Goal: Task Accomplishment & Management: Manage account settings

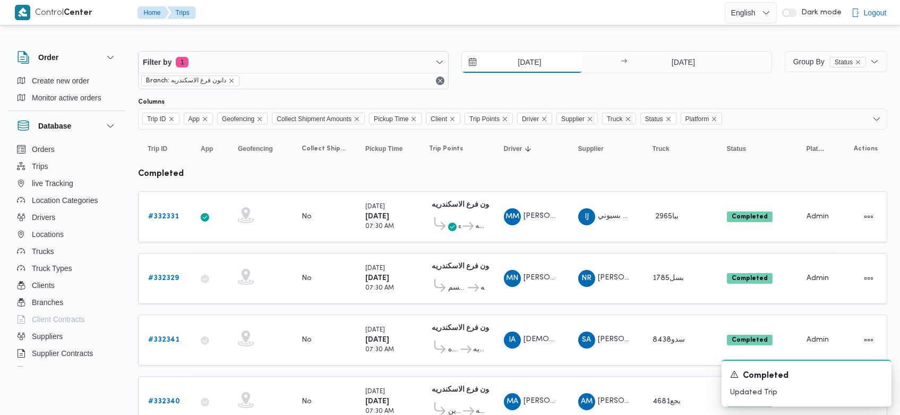
click at [511, 59] on input "23/8/2025" at bounding box center [522, 62] width 121 height 21
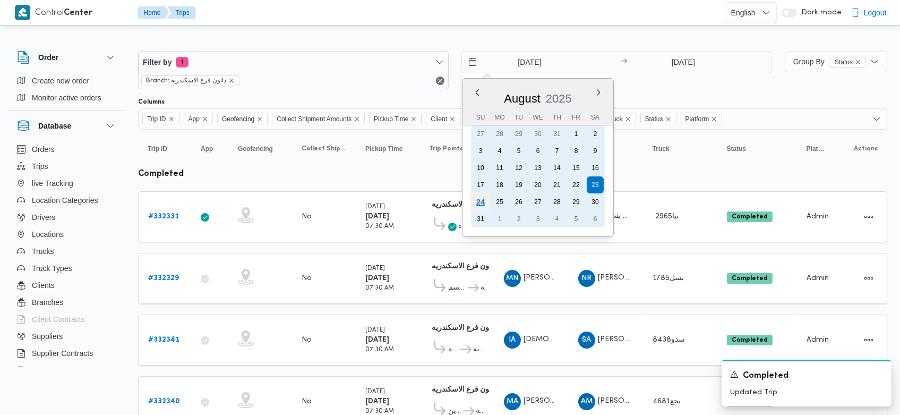
click at [484, 202] on div "24" at bounding box center [481, 202] width 20 height 20
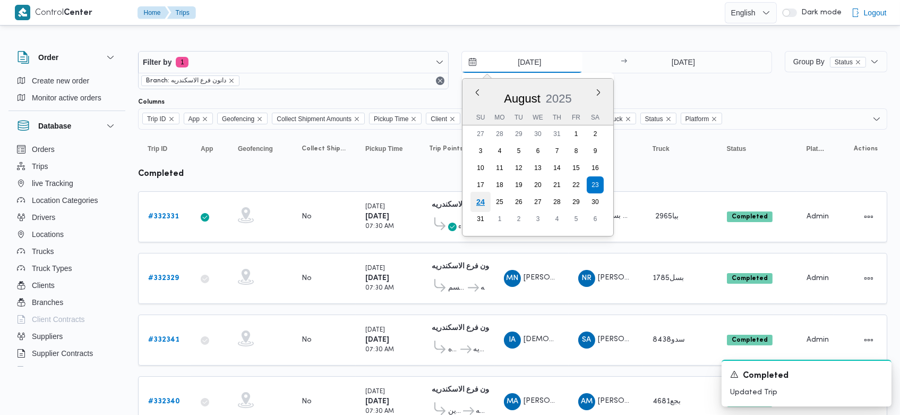
type input "[DATE]"
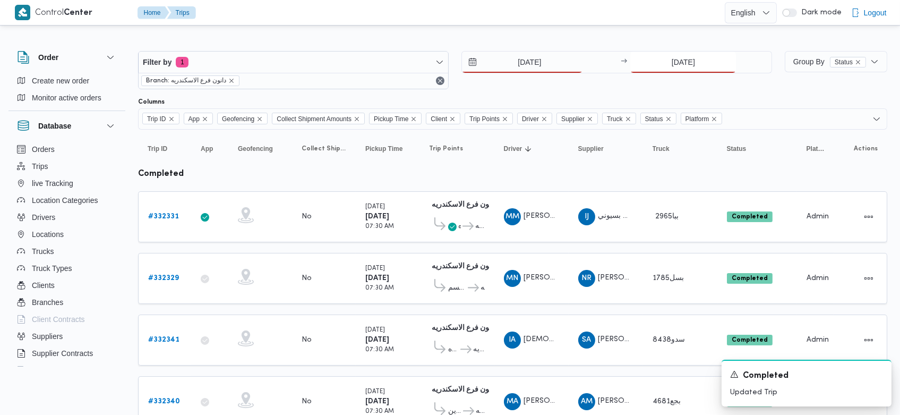
click at [666, 66] on input "23/8/2025" at bounding box center [684, 62] width 106 height 21
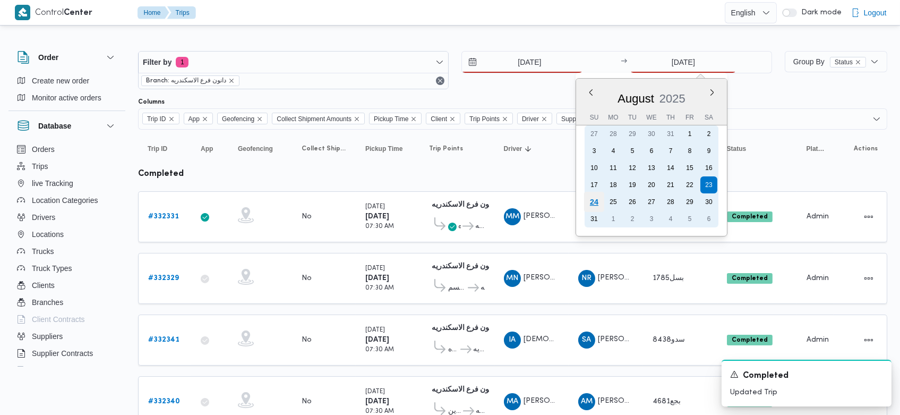
click at [598, 206] on div "24" at bounding box center [594, 202] width 20 height 20
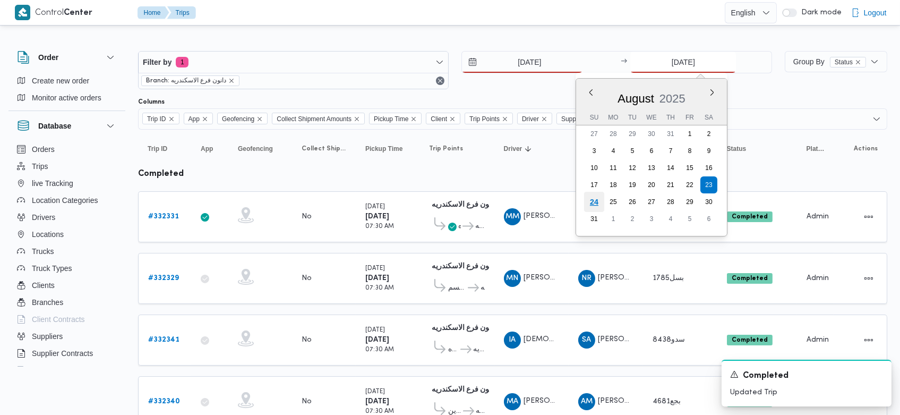
type input "[DATE]"
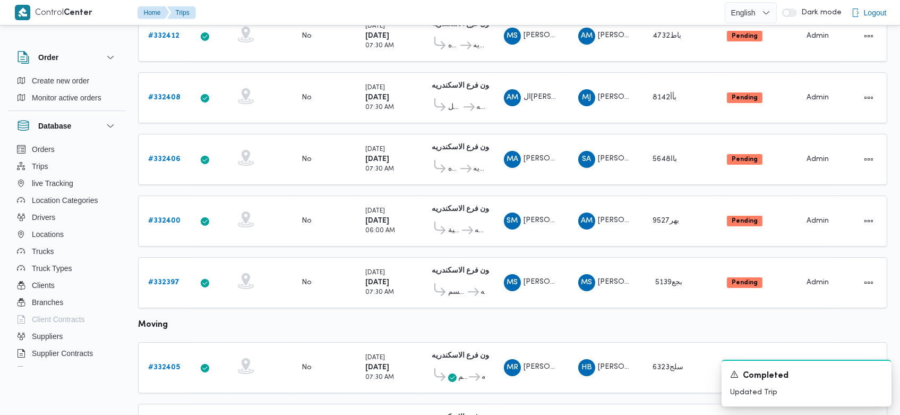
scroll to position [303, 0]
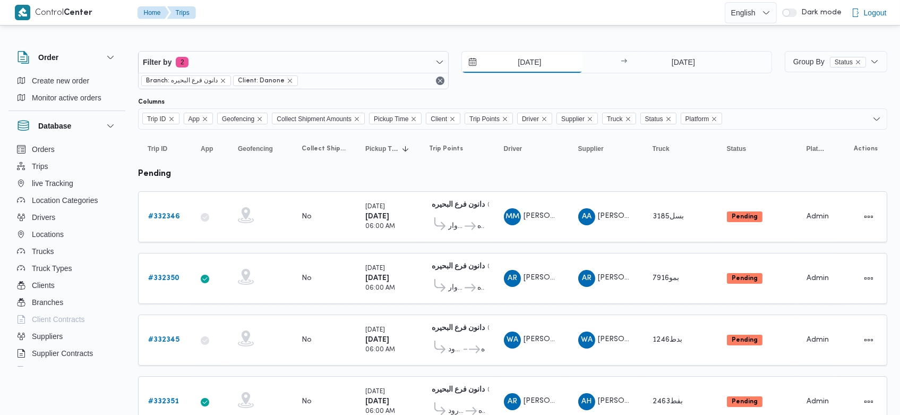
click at [507, 61] on input "23/8/2025" at bounding box center [522, 62] width 121 height 21
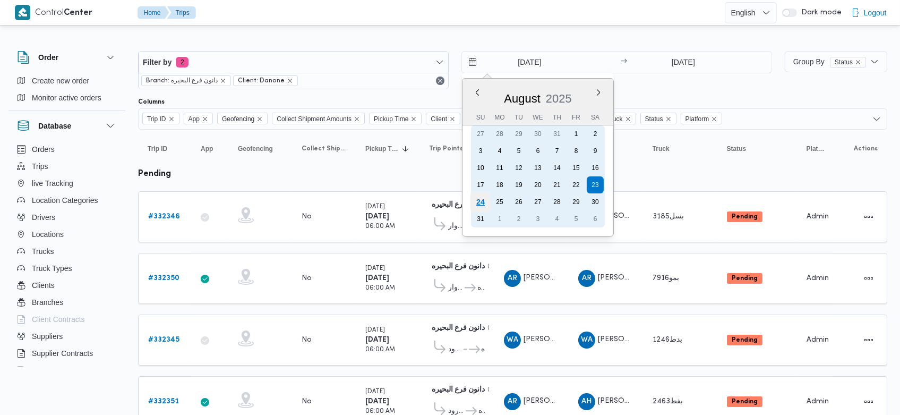
click at [480, 193] on div "24" at bounding box center [481, 202] width 20 height 20
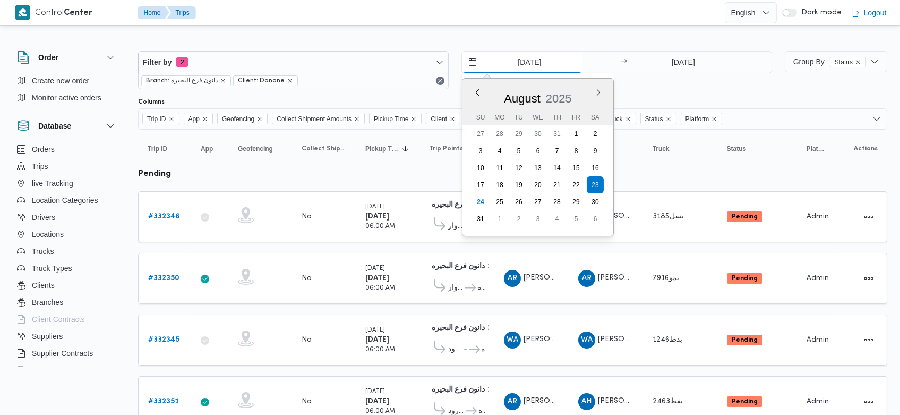
type input "[DATE]"
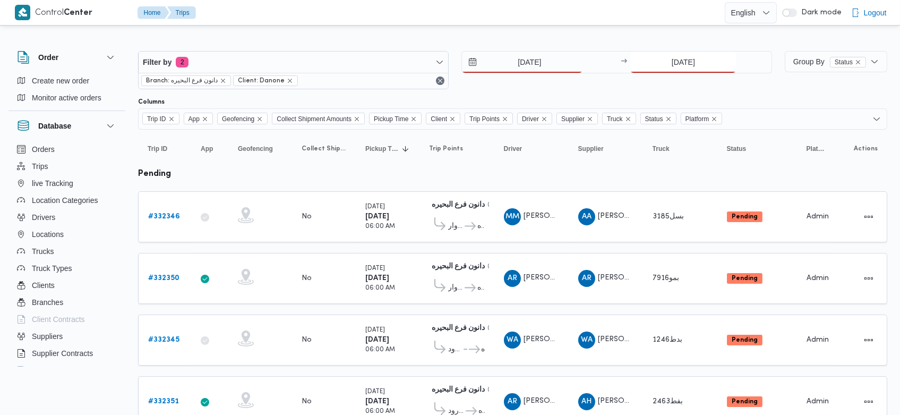
click at [666, 61] on input "23/8/2025" at bounding box center [684, 62] width 106 height 21
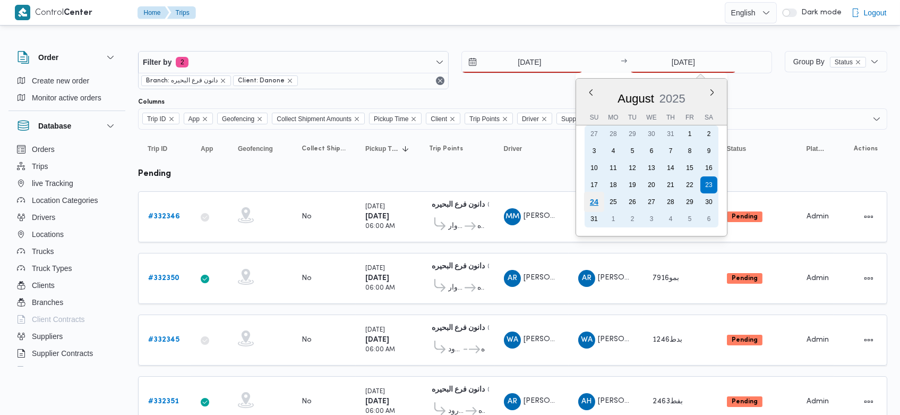
click at [592, 202] on div "24" at bounding box center [594, 202] width 20 height 20
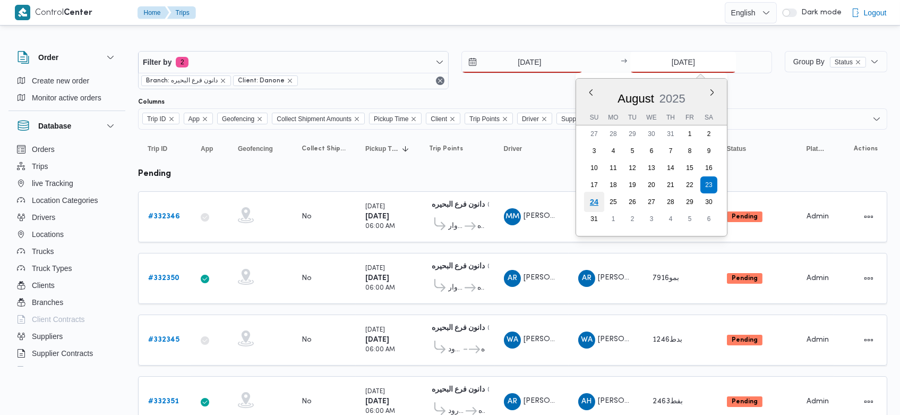
type input "[DATE]"
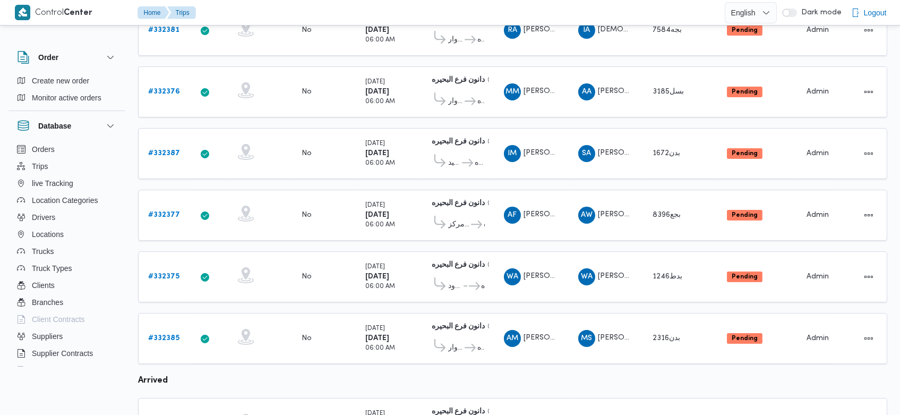
scroll to position [187, 0]
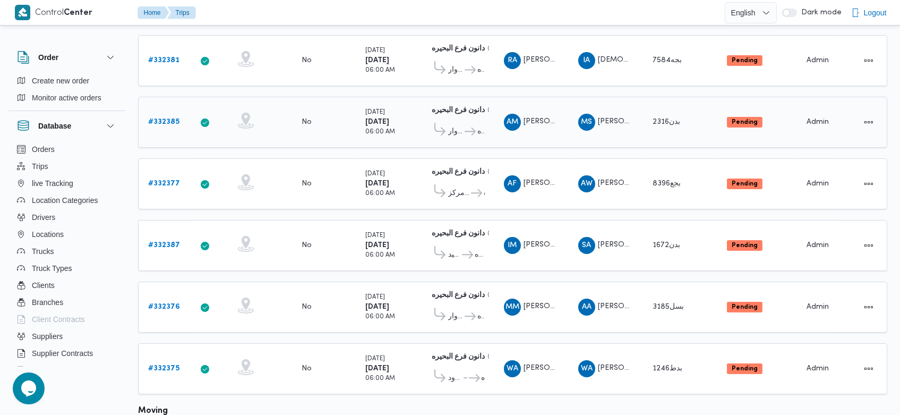
scroll to position [157, 0]
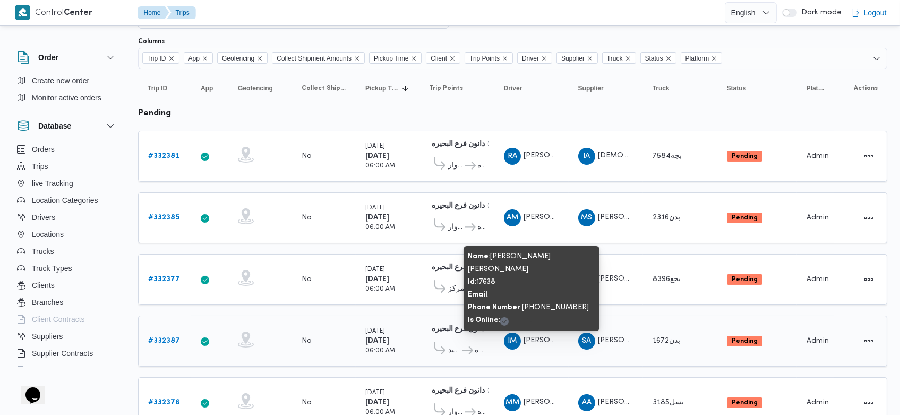
scroll to position [54, 0]
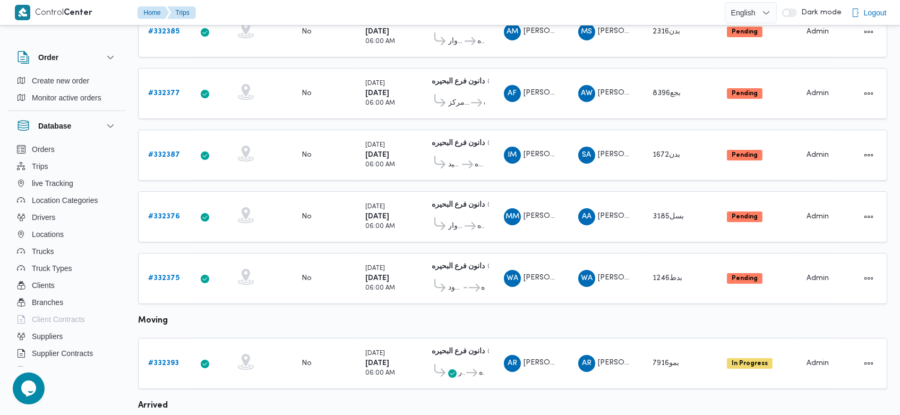
scroll to position [248, 0]
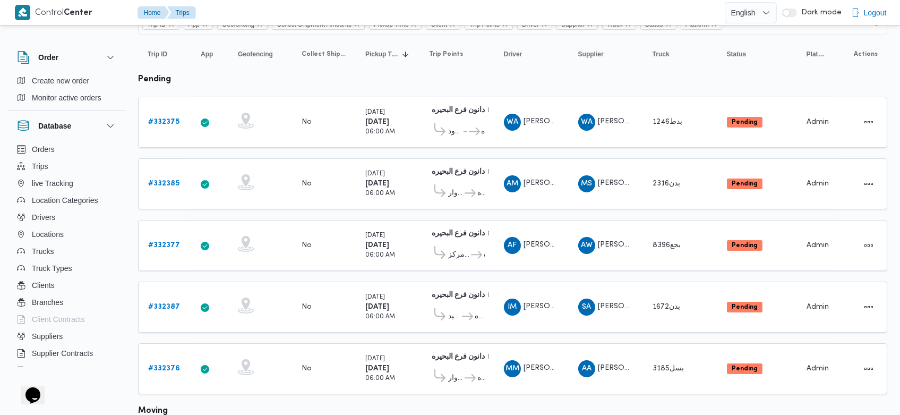
scroll to position [90, 0]
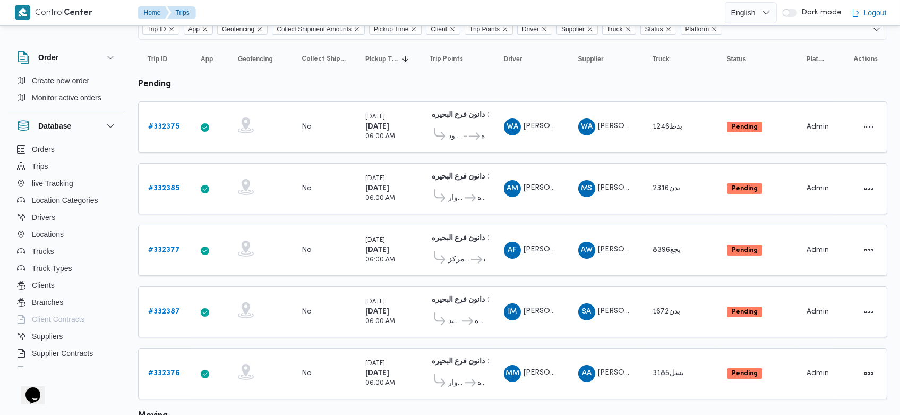
drag, startPoint x: 375, startPoint y: 177, endPoint x: 508, endPoint y: 73, distance: 168.4
drag, startPoint x: 530, startPoint y: 233, endPoint x: 542, endPoint y: 306, distance: 74.3
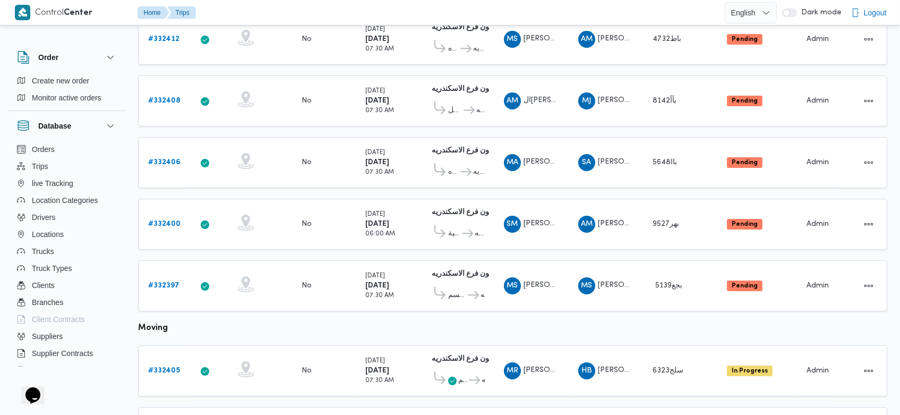
scroll to position [329, 0]
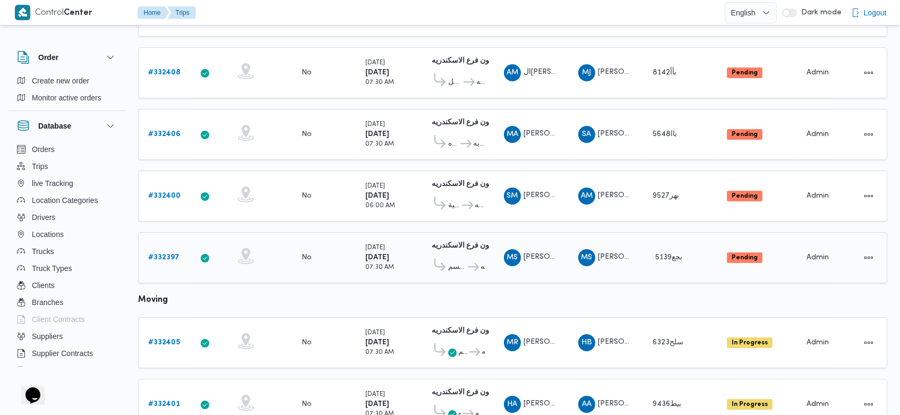
click at [169, 254] on b "# 332397" at bounding box center [163, 257] width 31 height 7
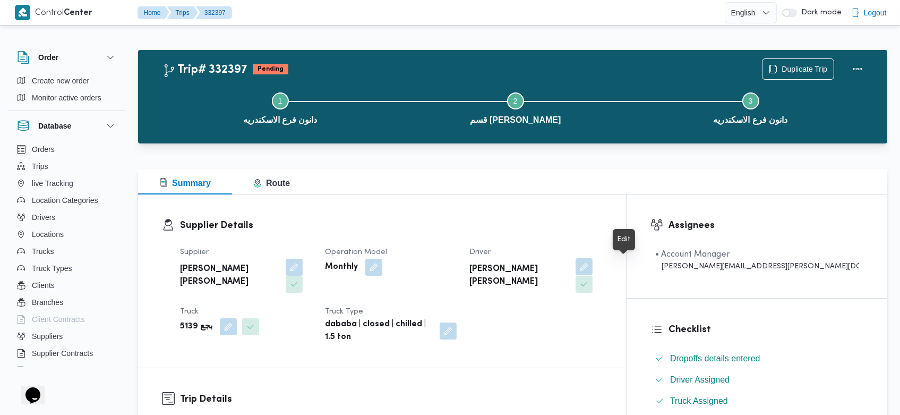
click at [593, 271] on button "button" at bounding box center [584, 266] width 17 height 17
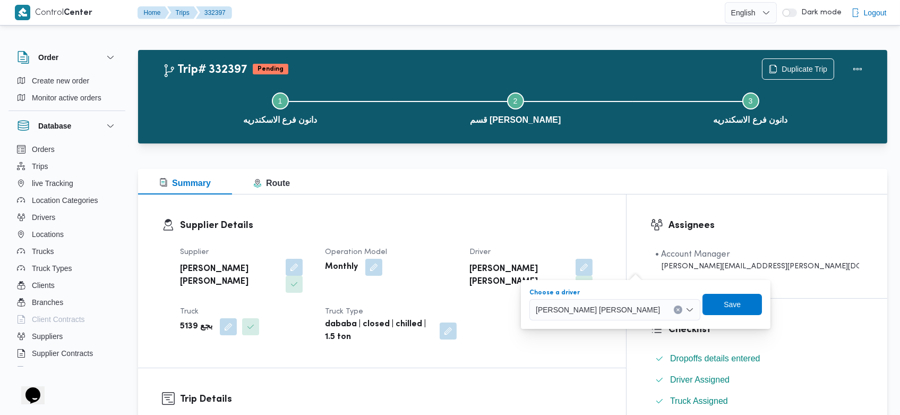
click at [677, 309] on icon "Clear input" at bounding box center [678, 309] width 3 height 3
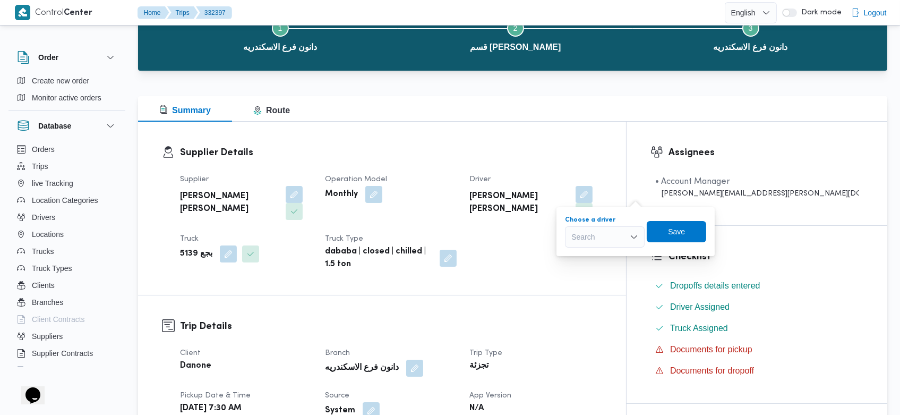
scroll to position [76, 0]
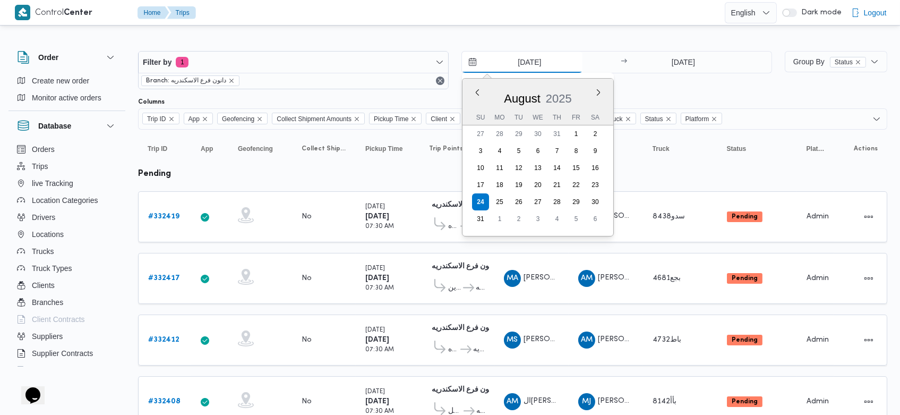
click at [513, 61] on input "[DATE]" at bounding box center [522, 62] width 121 height 21
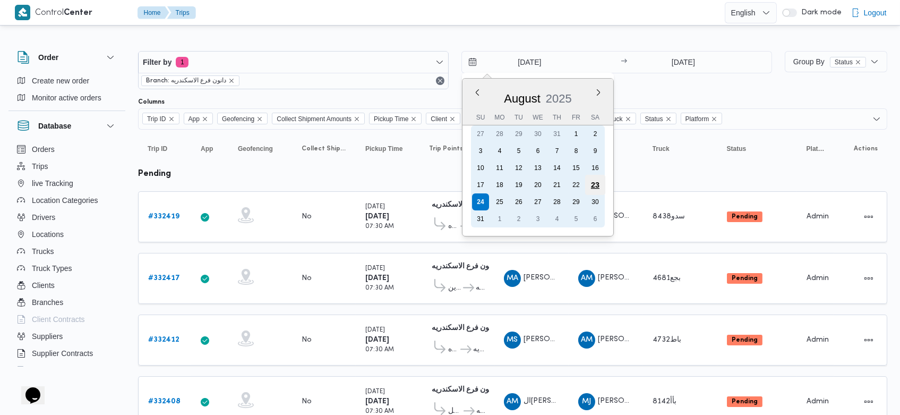
click at [594, 184] on div "23" at bounding box center [595, 185] width 20 height 20
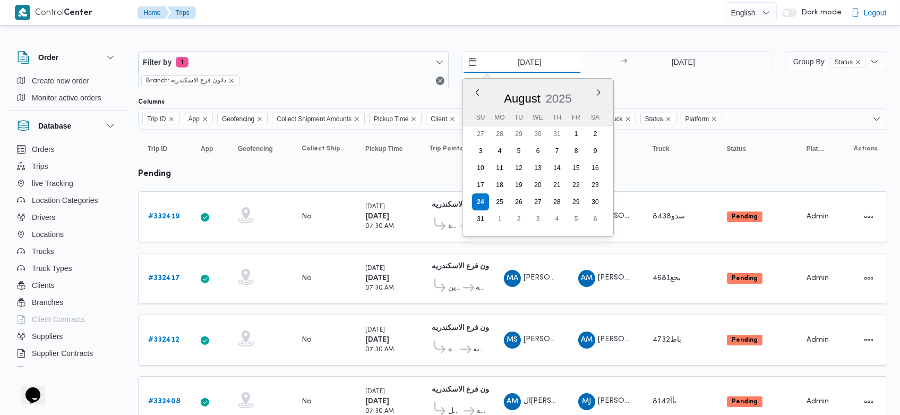
type input "23/8/2025"
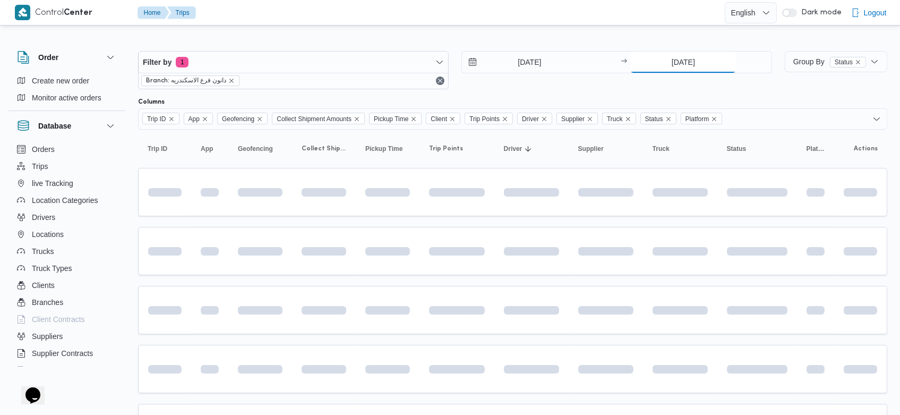
click at [666, 59] on input "[DATE]" at bounding box center [684, 62] width 106 height 21
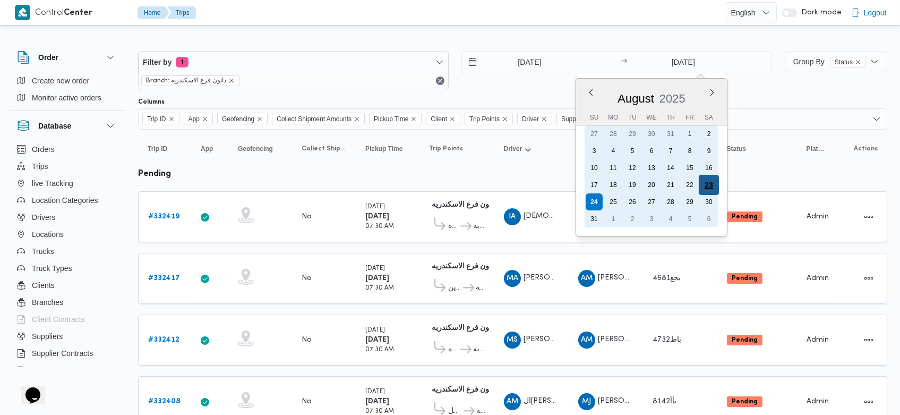
click at [709, 184] on div "23" at bounding box center [709, 185] width 20 height 20
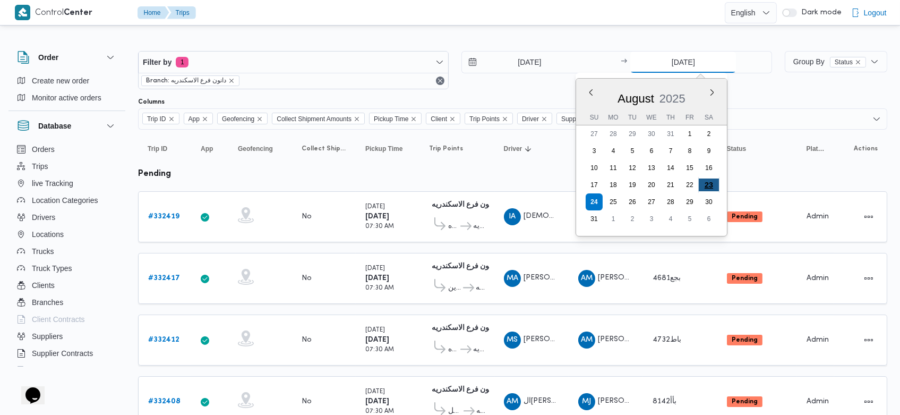
type input "23/8/2025"
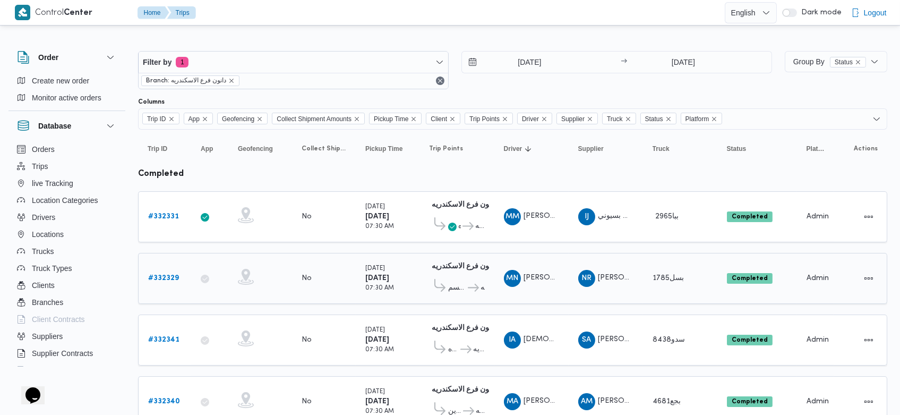
click at [169, 275] on b "# 332329" at bounding box center [163, 278] width 31 height 7
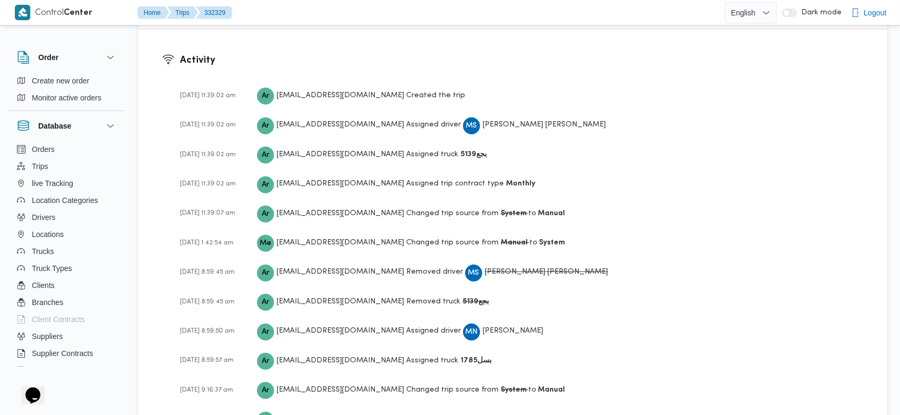
scroll to position [1469, 0]
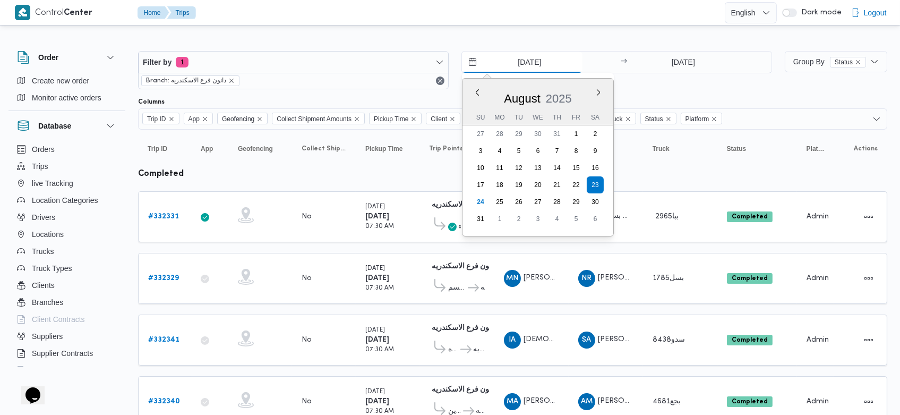
click at [514, 61] on input "23/8/2025" at bounding box center [522, 62] width 121 height 21
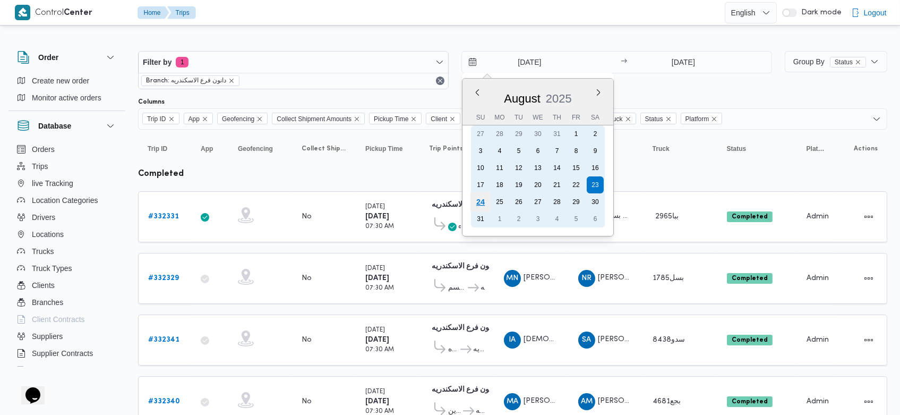
click at [477, 200] on div "24" at bounding box center [481, 202] width 20 height 20
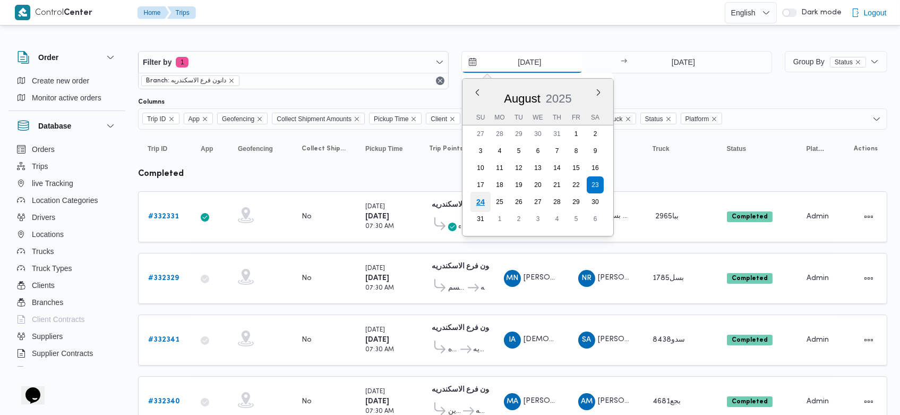
type input "[DATE]"
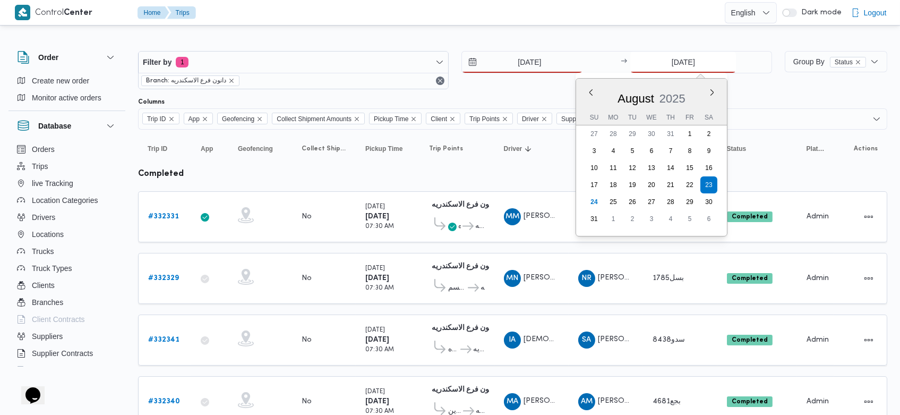
click at [669, 60] on input "23/8/2025" at bounding box center [684, 62] width 106 height 21
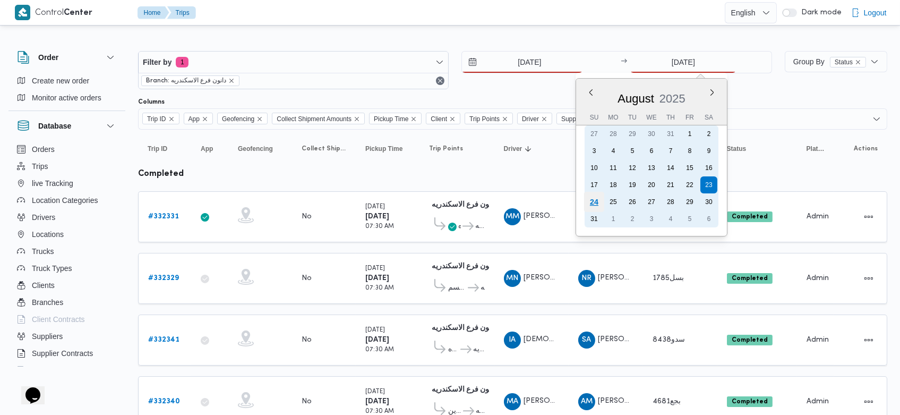
click at [594, 203] on div "24" at bounding box center [594, 202] width 20 height 20
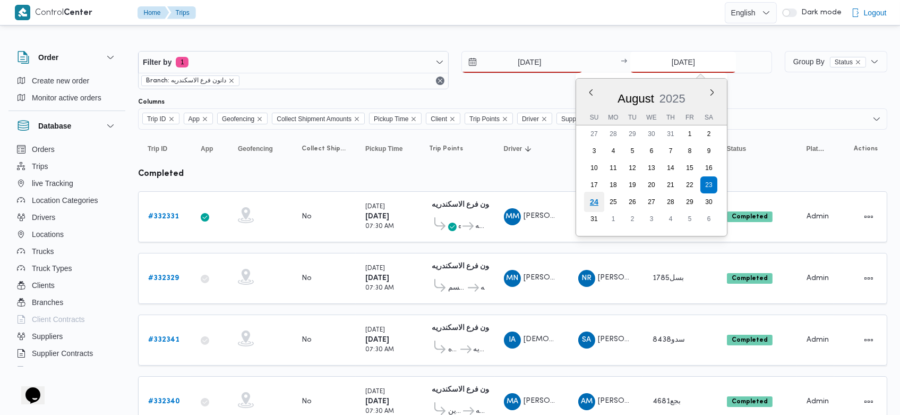
type input "[DATE]"
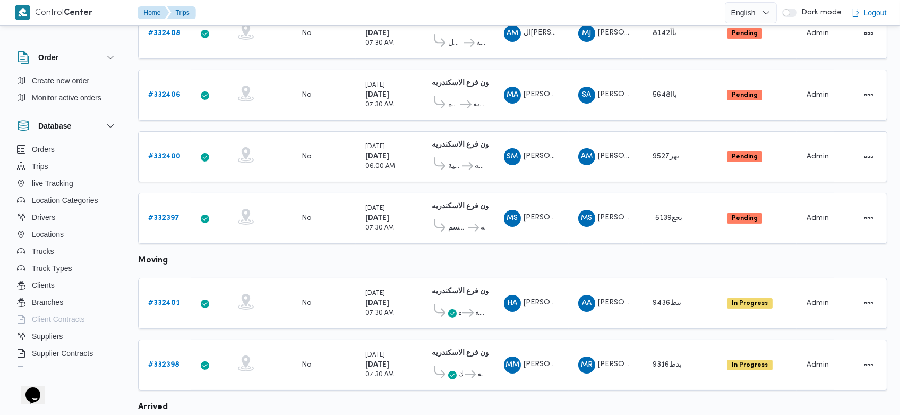
scroll to position [369, 0]
click at [170, 211] on link "# 332397" at bounding box center [163, 217] width 31 height 13
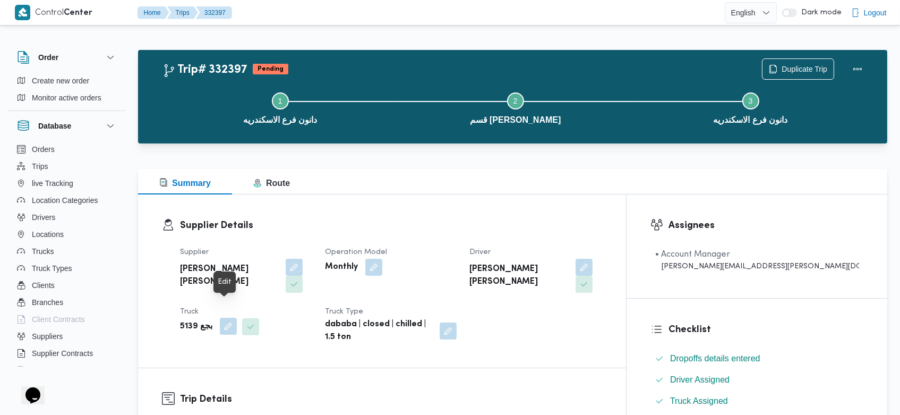
click at [229, 318] on button "button" at bounding box center [228, 326] width 17 height 17
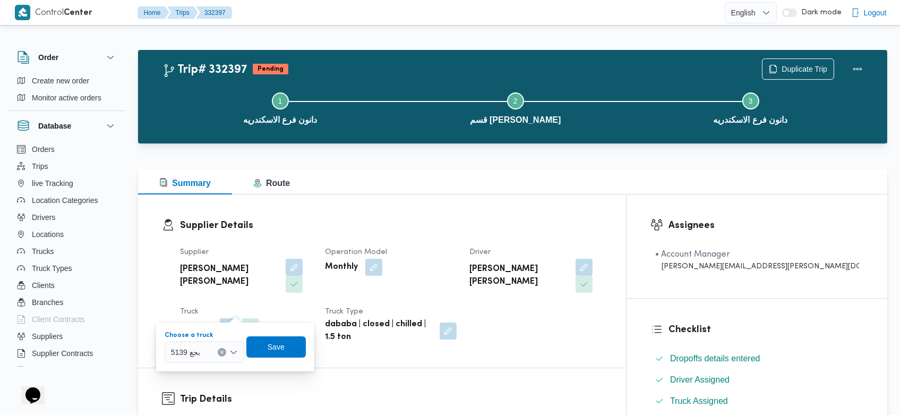
click at [220, 350] on icon "Clear input" at bounding box center [222, 352] width 4 height 4
type input "1"
click at [292, 265] on button "button" at bounding box center [294, 266] width 17 height 17
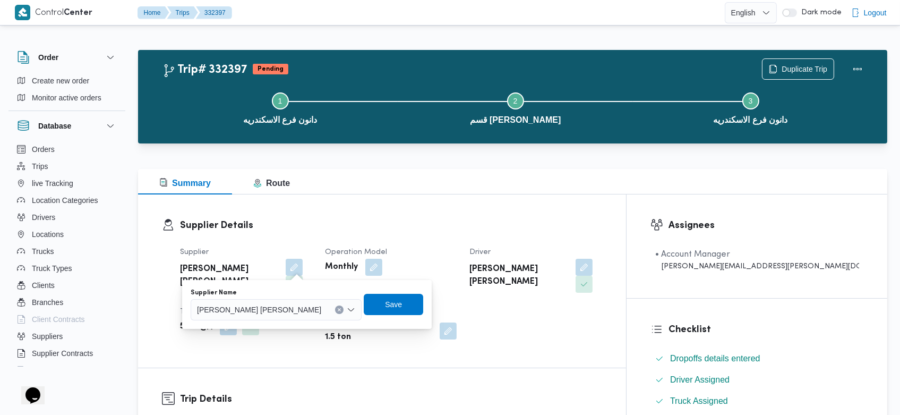
click at [335, 312] on button "Clear input" at bounding box center [339, 309] width 8 height 8
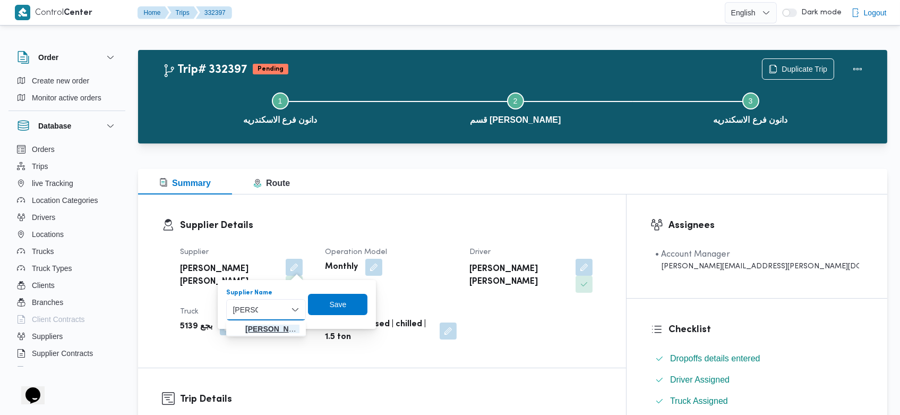
type input "ناصر ري"
click at [268, 331] on span "ناصر ري ان محمود خاطر" at bounding box center [272, 328] width 54 height 13
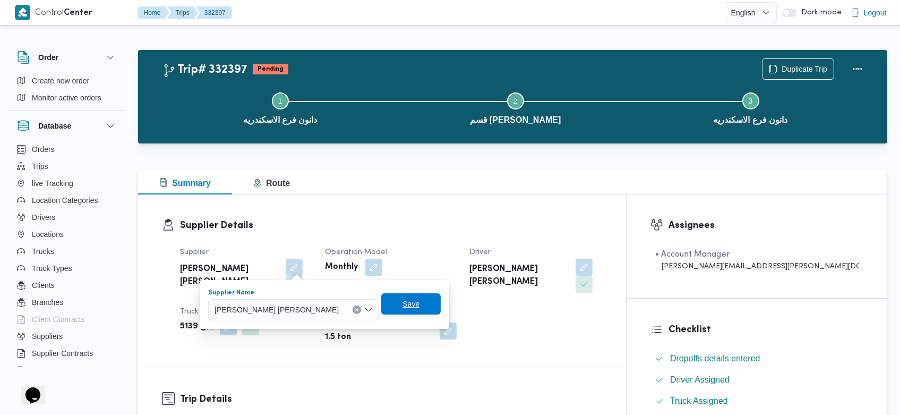
click at [381, 306] on span "Save" at bounding box center [410, 303] width 59 height 21
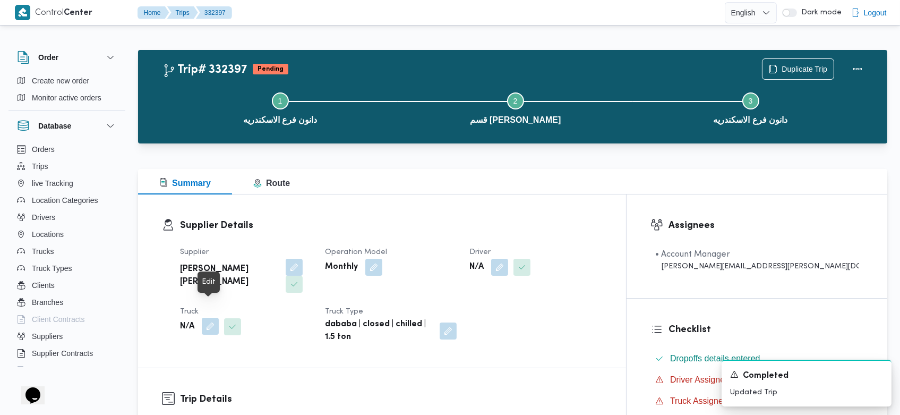
click at [208, 318] on button "button" at bounding box center [210, 326] width 17 height 17
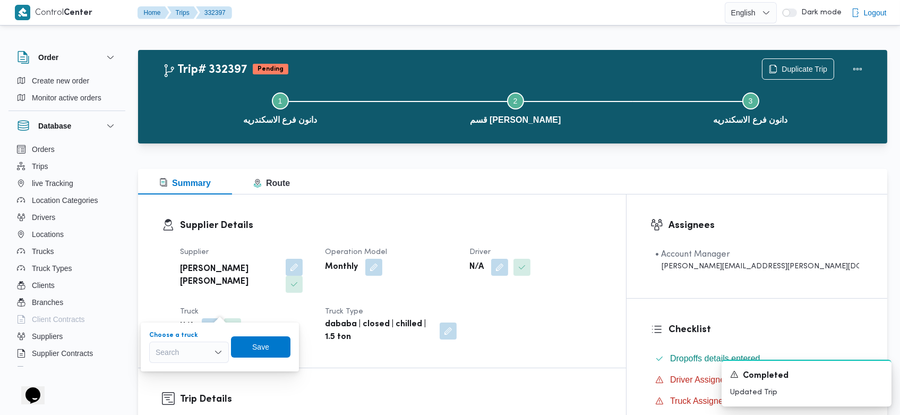
click at [195, 352] on div "Search" at bounding box center [189, 352] width 80 height 21
click at [192, 369] on span "بسل1785 | null" at bounding box center [195, 371] width 54 height 13
click at [283, 349] on span "Save" at bounding box center [268, 346] width 59 height 21
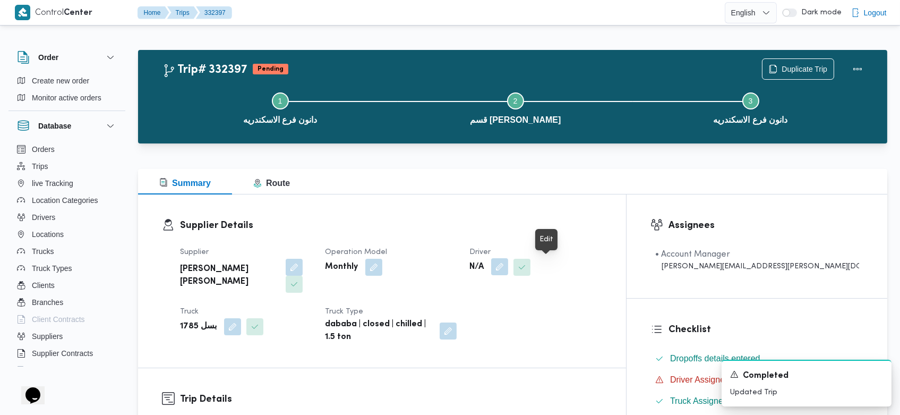
click at [508, 265] on button "button" at bounding box center [499, 266] width 17 height 17
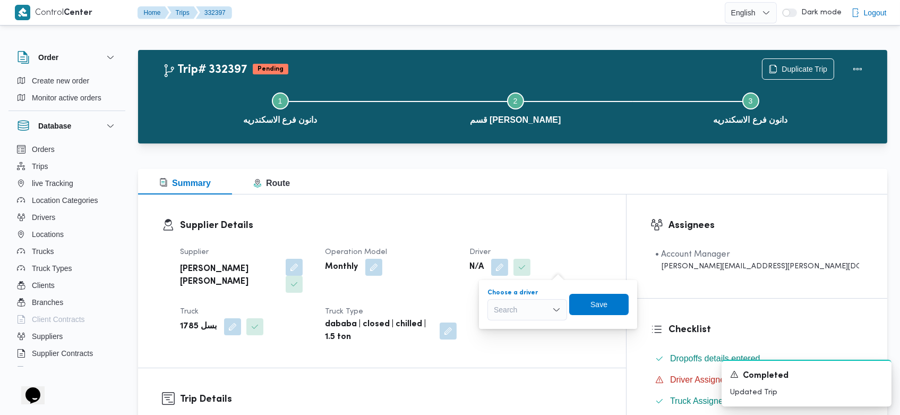
click at [542, 305] on div "Search" at bounding box center [528, 309] width 80 height 21
type input "محمد نا"
click at [531, 325] on span "محمد نا صر ريان محمود" at bounding box center [534, 328] width 54 height 13
click at [635, 302] on span "Save" at bounding box center [608, 303] width 59 height 21
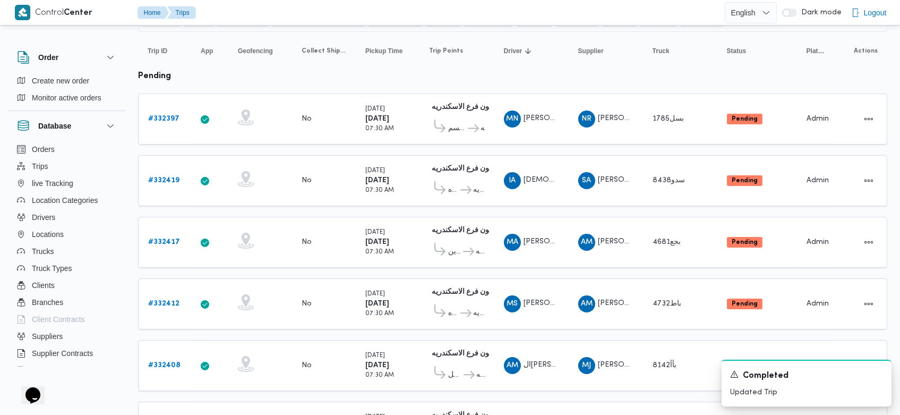
scroll to position [98, 0]
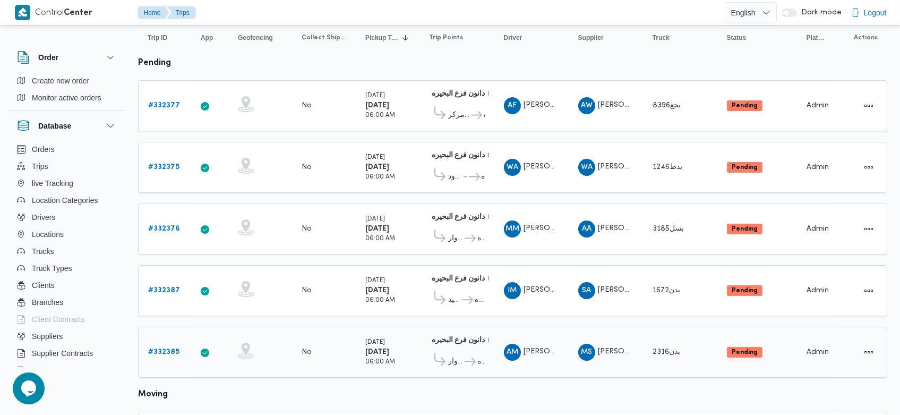
scroll to position [110, 0]
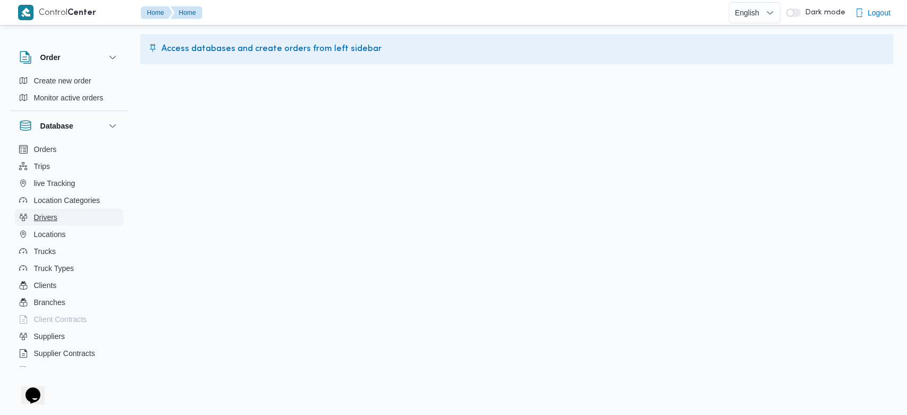
click at [47, 216] on span "Drivers" at bounding box center [45, 217] width 23 height 13
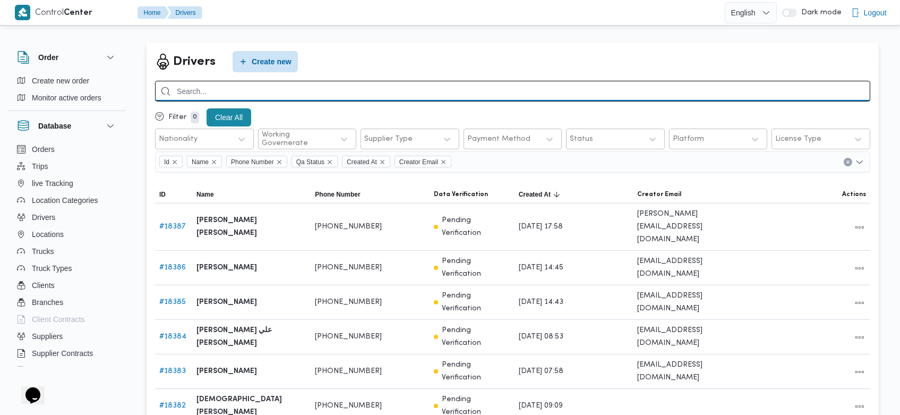
click at [780, 92] on input "search" at bounding box center [512, 91] width 715 height 21
type input "[PERSON_NAME]"
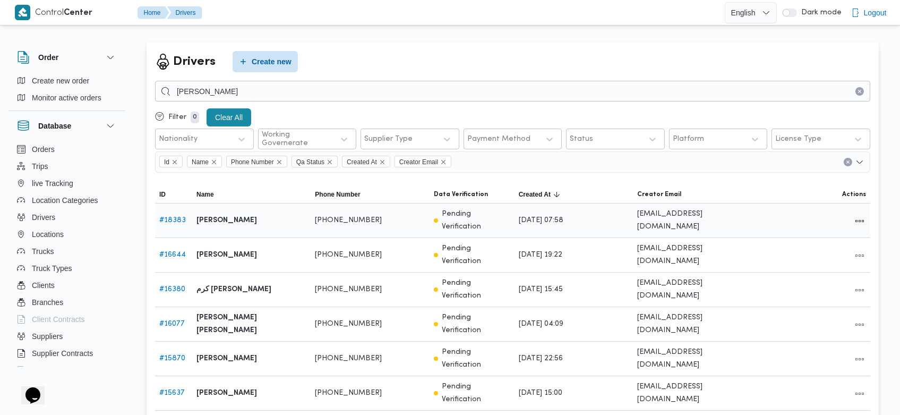
click at [180, 217] on link "# 18383" at bounding box center [172, 220] width 27 height 7
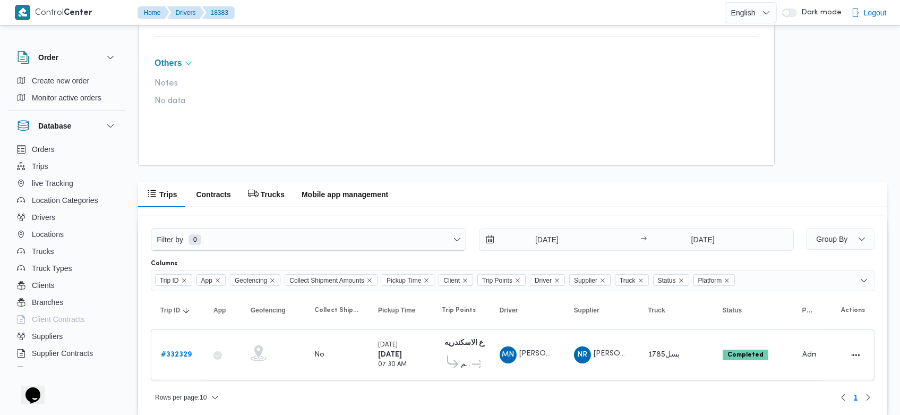
scroll to position [652, 0]
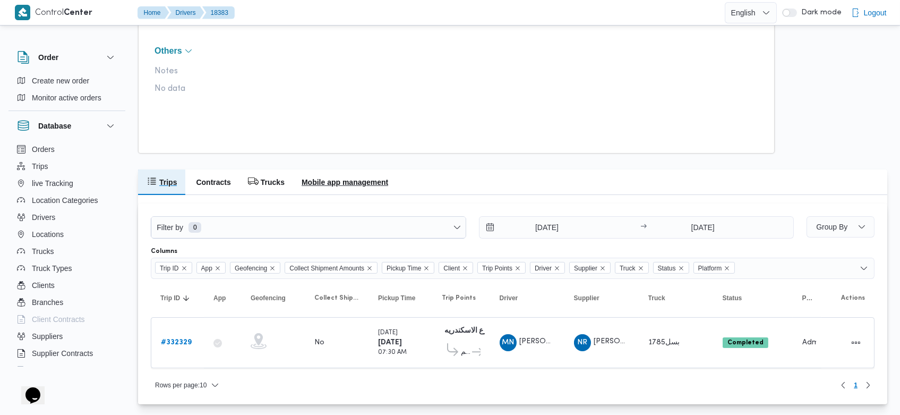
click at [354, 180] on h2 "Mobile app management" at bounding box center [345, 182] width 87 height 13
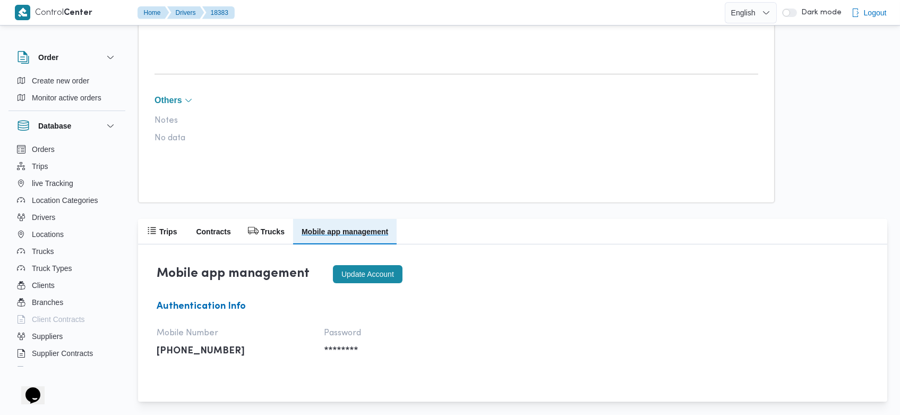
scroll to position [603, 0]
click at [378, 274] on button "Update account" at bounding box center [368, 274] width 70 height 18
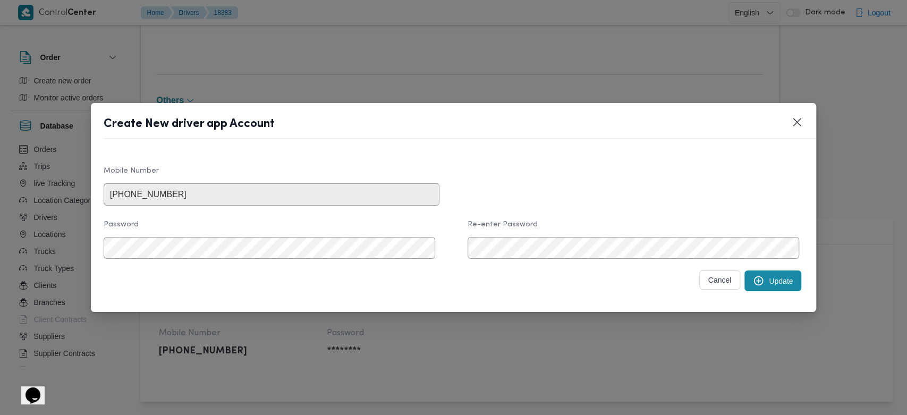
click at [776, 279] on button "Update" at bounding box center [772, 280] width 57 height 21
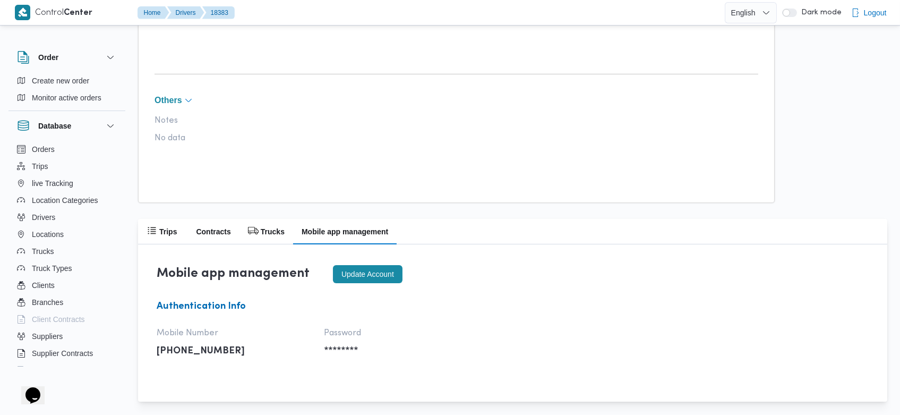
click at [399, 101] on button "Others" at bounding box center [457, 100] width 604 height 8
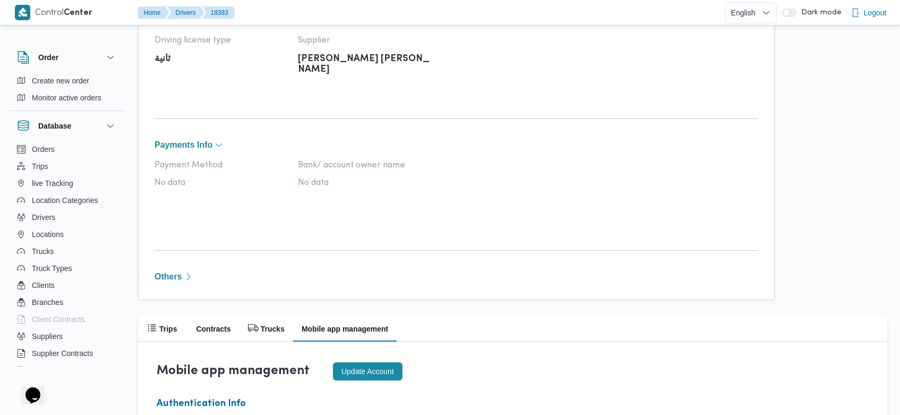
scroll to position [524, 0]
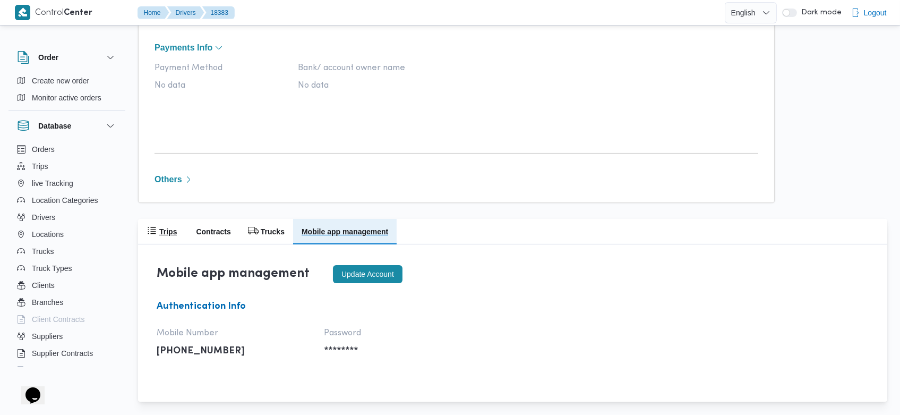
click at [171, 221] on button "Trips" at bounding box center [161, 231] width 47 height 25
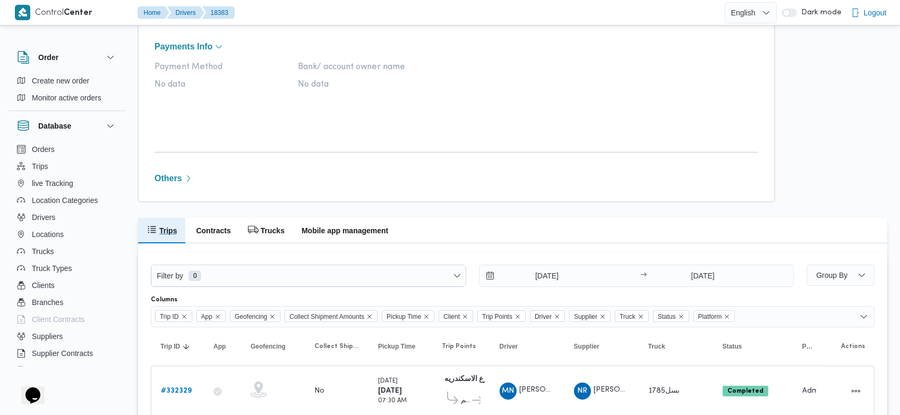
scroll to position [573, 0]
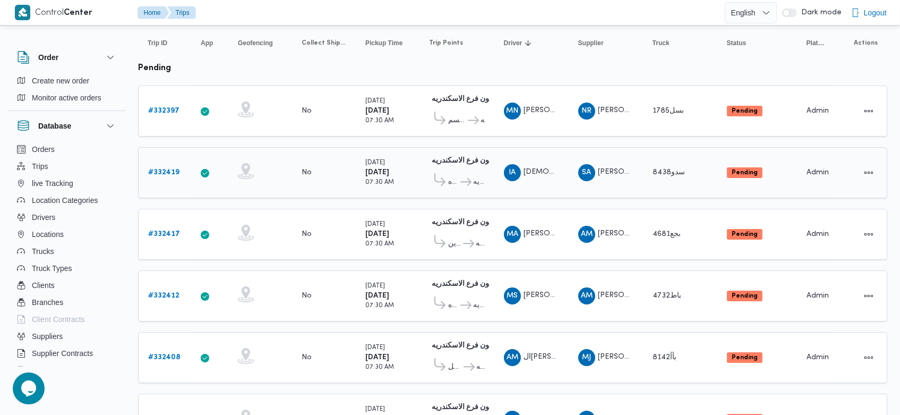
scroll to position [65, 0]
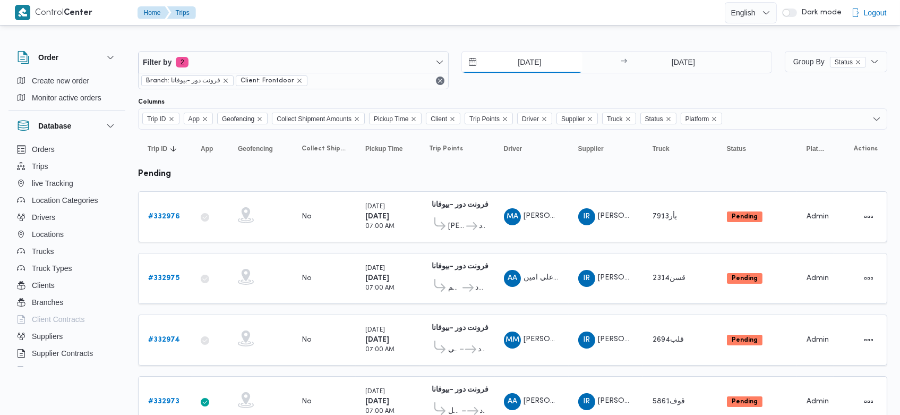
click at [509, 58] on input "23/8/2025" at bounding box center [522, 62] width 121 height 21
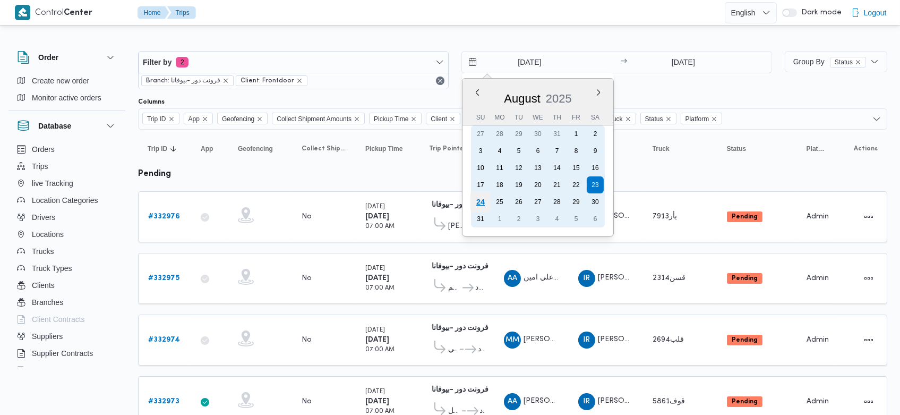
click at [481, 199] on div "24" at bounding box center [481, 202] width 20 height 20
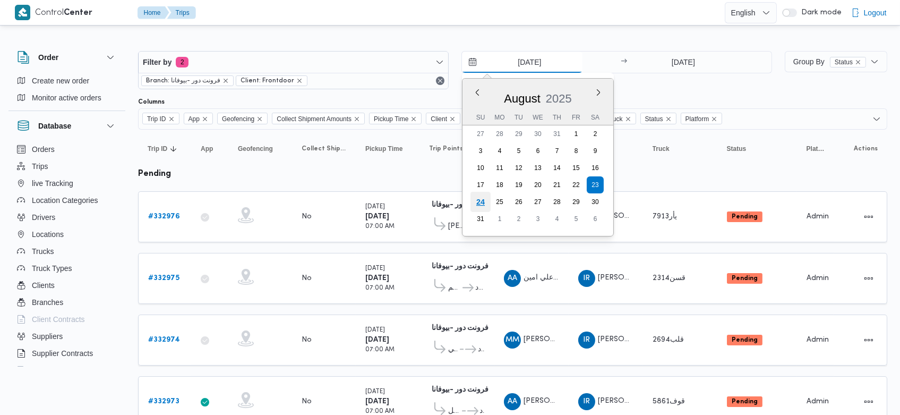
type input "[DATE]"
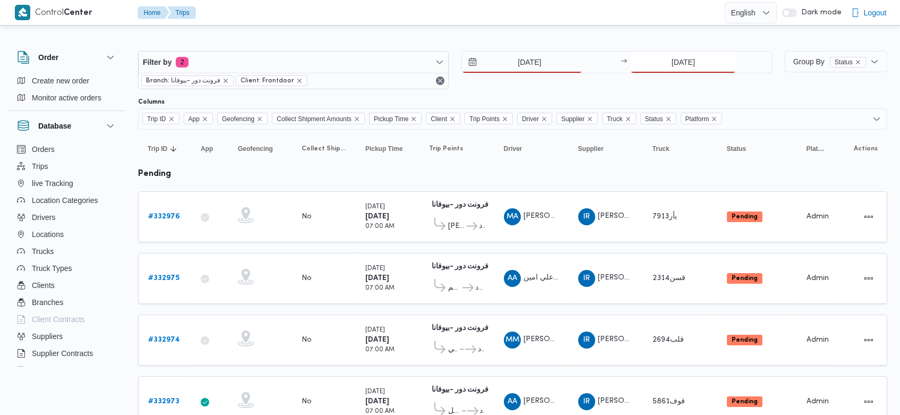
click at [667, 63] on input "23/8/2025" at bounding box center [684, 62] width 106 height 21
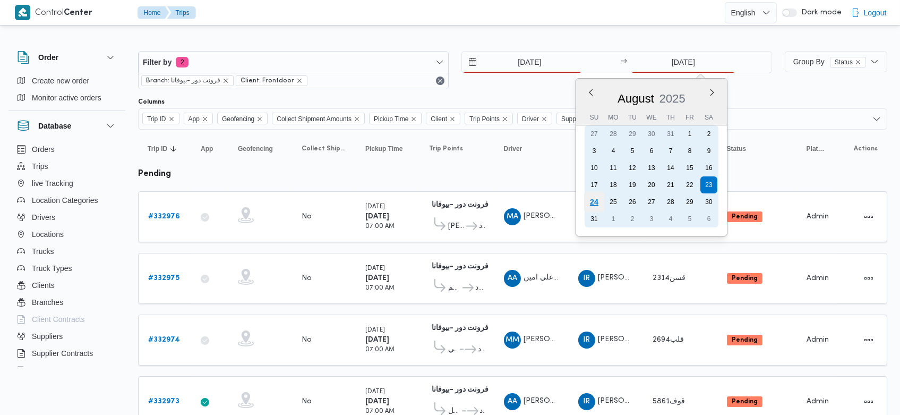
click at [592, 200] on div "24" at bounding box center [594, 202] width 20 height 20
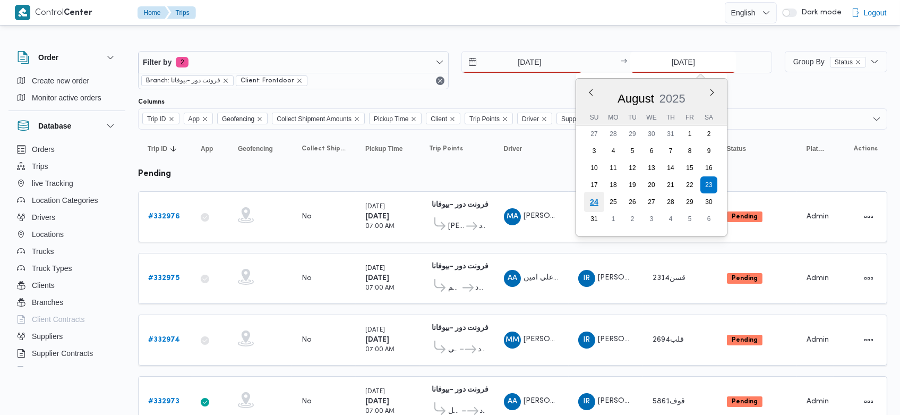
type input "[DATE]"
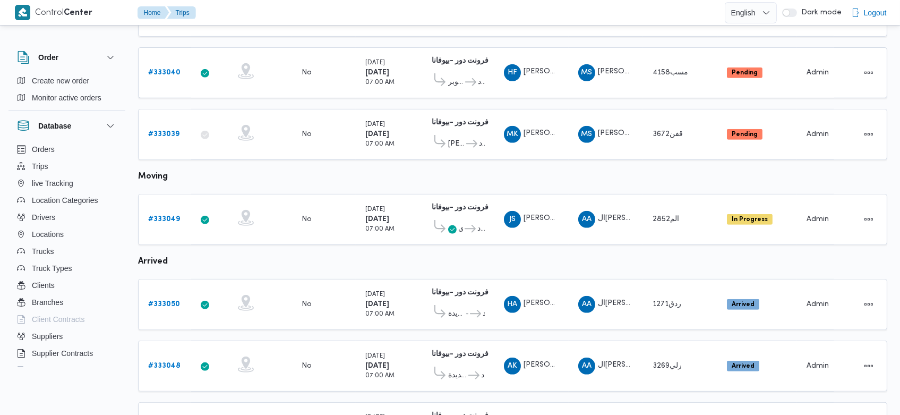
scroll to position [939, 0]
